Goal: Find specific page/section: Find specific page/section

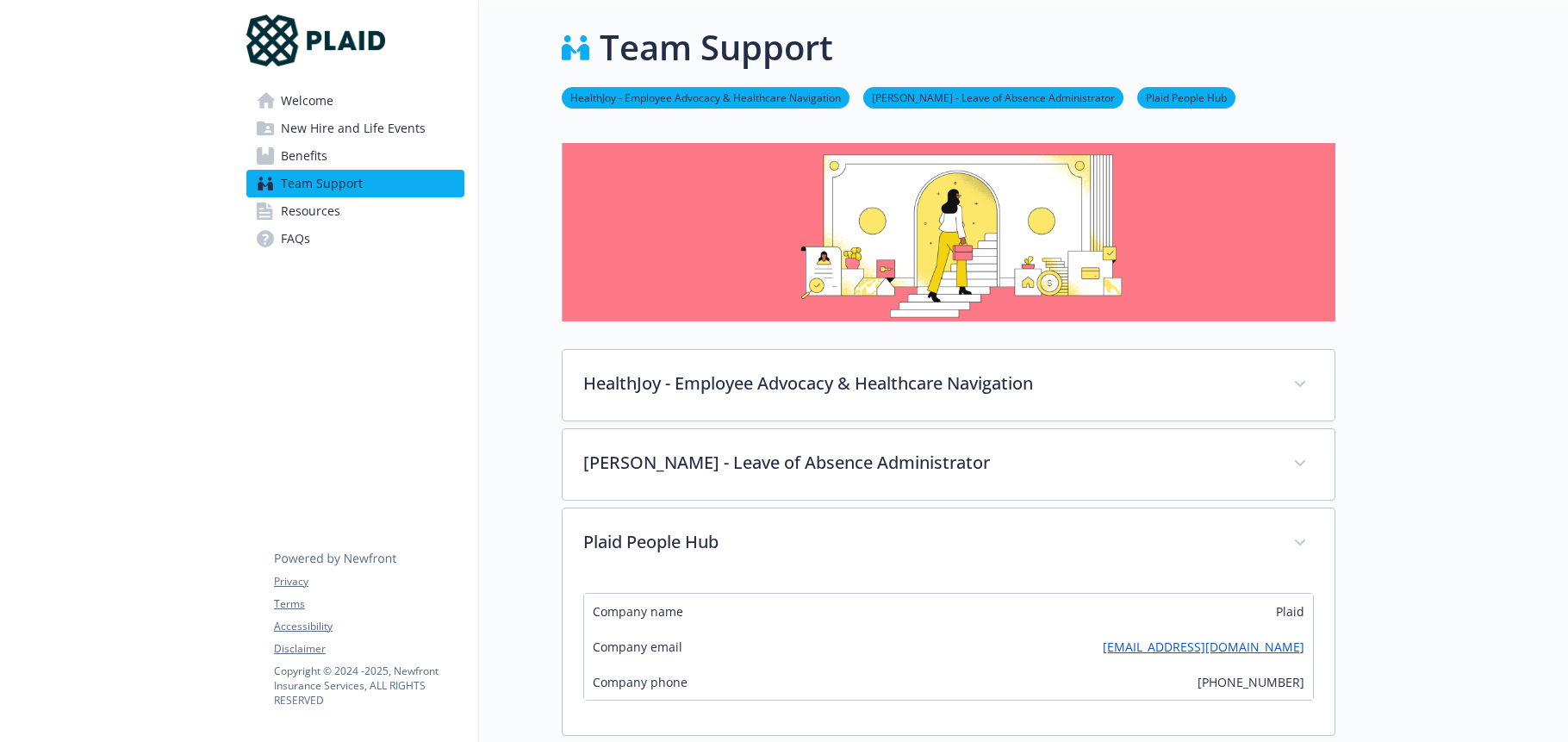
scroll to position [350, 0]
